Goal: Information Seeking & Learning: Compare options

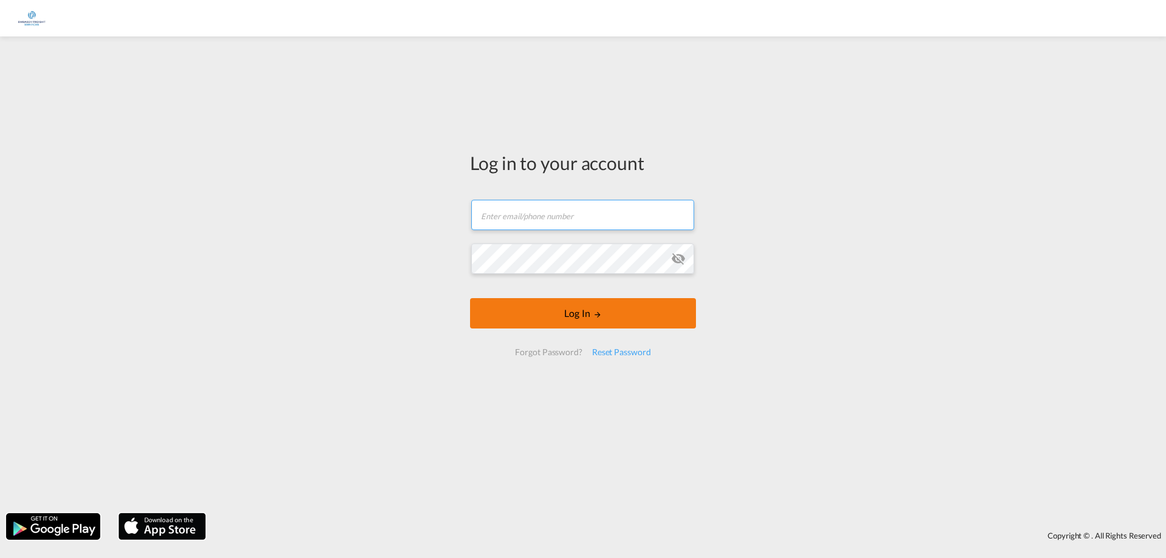
type input "[EMAIL_ADDRESS][DOMAIN_NAME]"
